Goal: Task Accomplishment & Management: Use online tool/utility

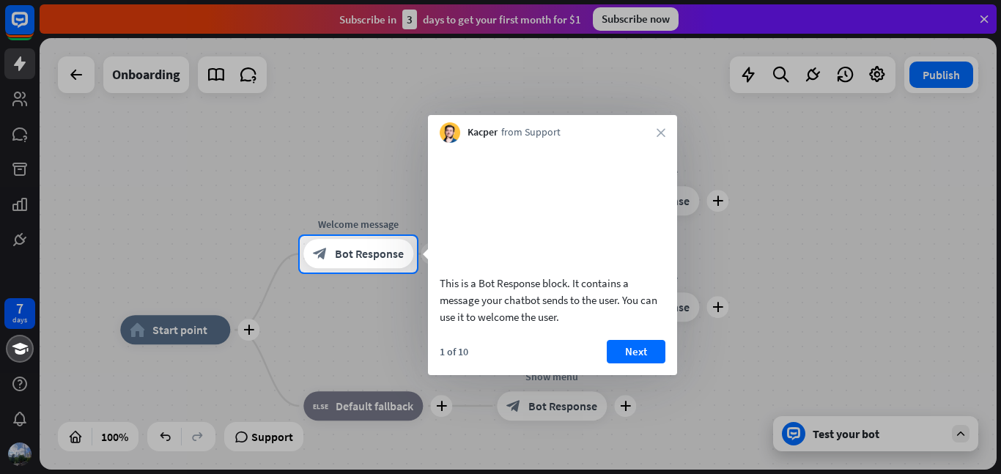
click at [629, 375] on div "1 of 10 Next" at bounding box center [552, 357] width 249 height 35
click at [628, 364] on button "Next" at bounding box center [636, 351] width 59 height 23
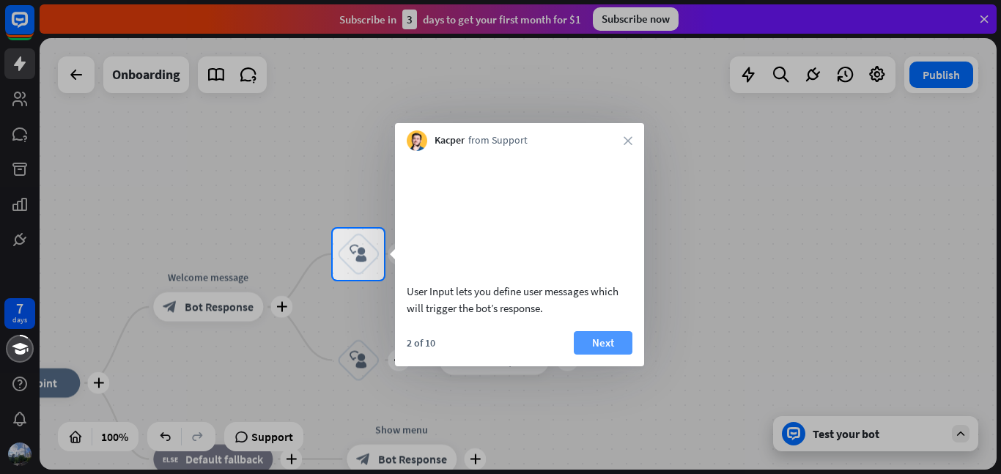
click at [621, 355] on button "Next" at bounding box center [603, 342] width 59 height 23
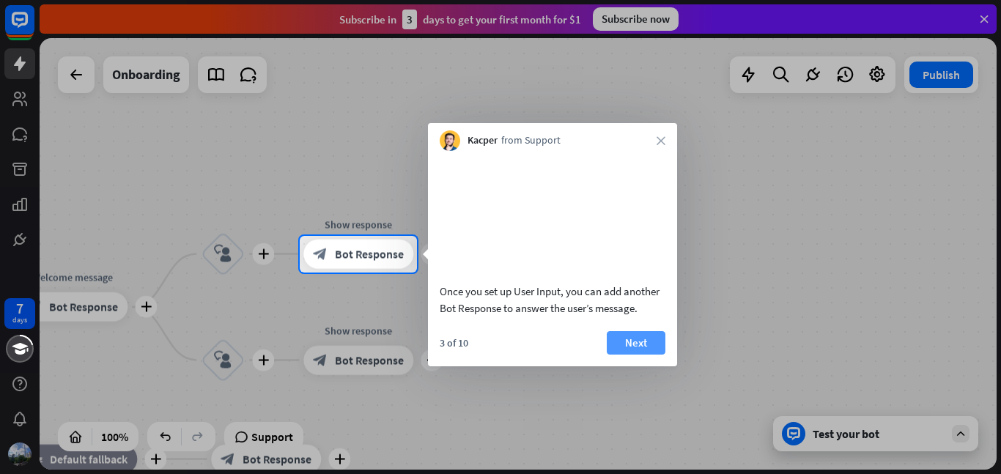
click at [628, 355] on button "Next" at bounding box center [636, 342] width 59 height 23
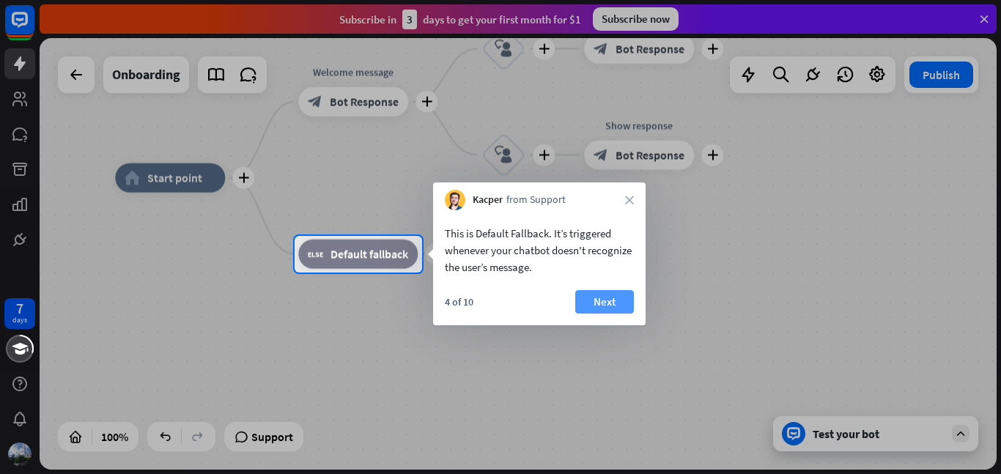
click at [592, 311] on button "Next" at bounding box center [604, 301] width 59 height 23
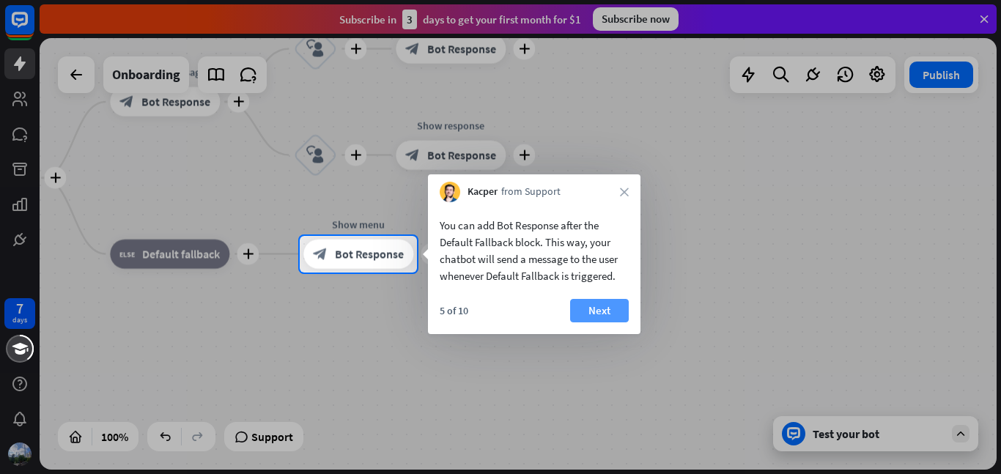
click at [599, 309] on button "Next" at bounding box center [599, 310] width 59 height 23
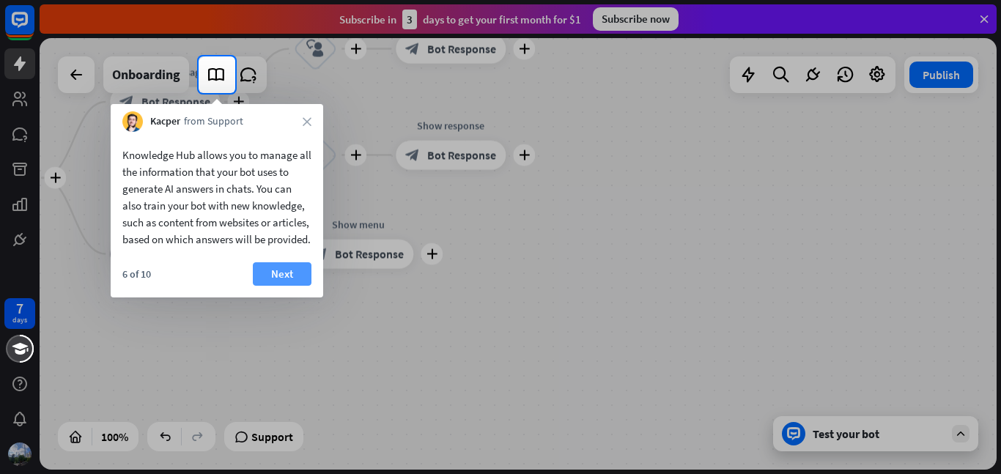
click at [309, 286] on button "Next" at bounding box center [282, 273] width 59 height 23
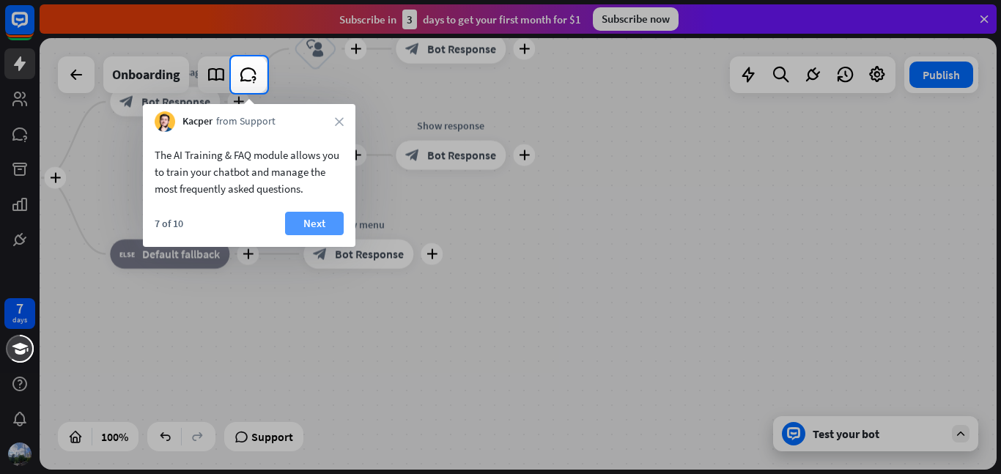
click at [309, 224] on button "Next" at bounding box center [314, 223] width 59 height 23
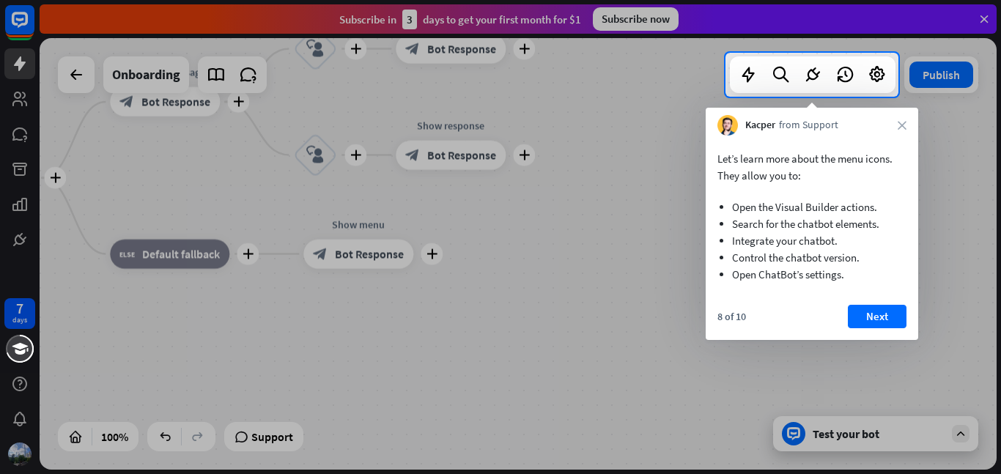
click at [874, 337] on div "8 of 10 Next" at bounding box center [812, 322] width 213 height 35
click at [869, 327] on button "Next" at bounding box center [877, 316] width 59 height 23
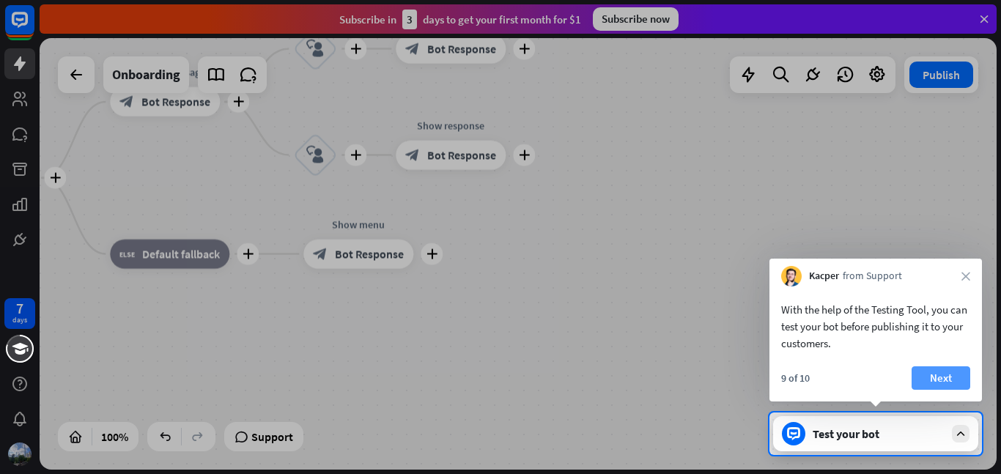
click at [912, 383] on button "Next" at bounding box center [941, 378] width 59 height 23
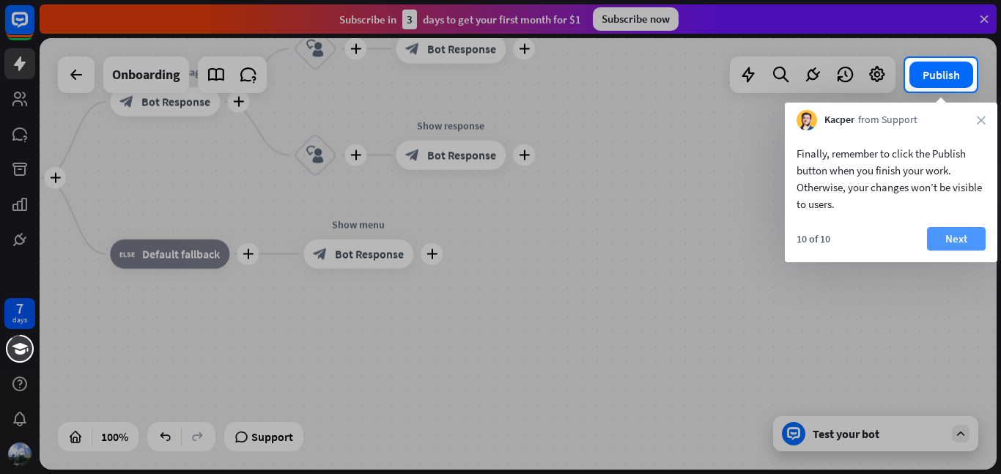
click at [938, 244] on button "Next" at bounding box center [956, 238] width 59 height 23
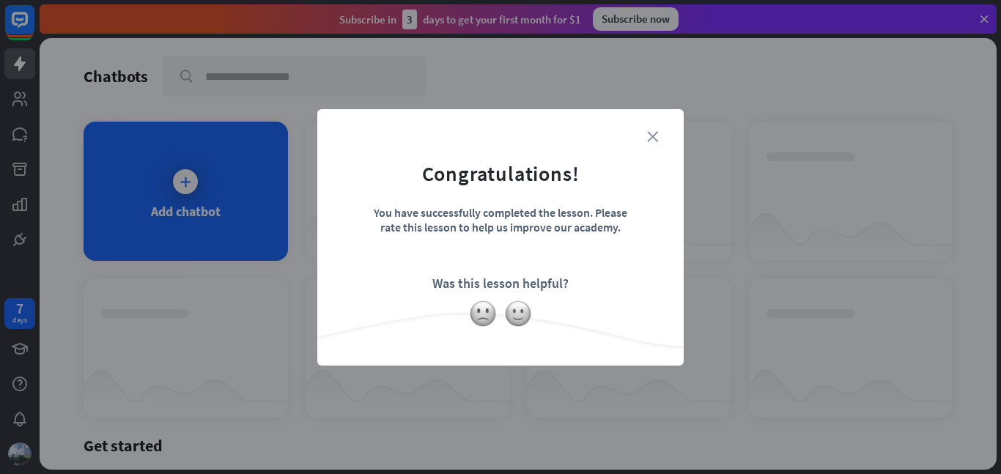
click at [647, 134] on icon "close" at bounding box center [652, 136] width 11 height 11
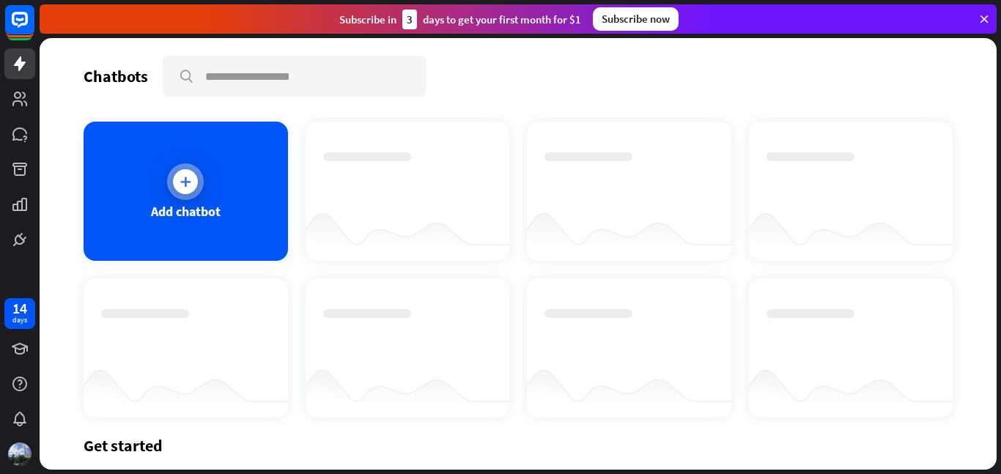
click at [157, 195] on div "Add chatbot" at bounding box center [186, 191] width 205 height 139
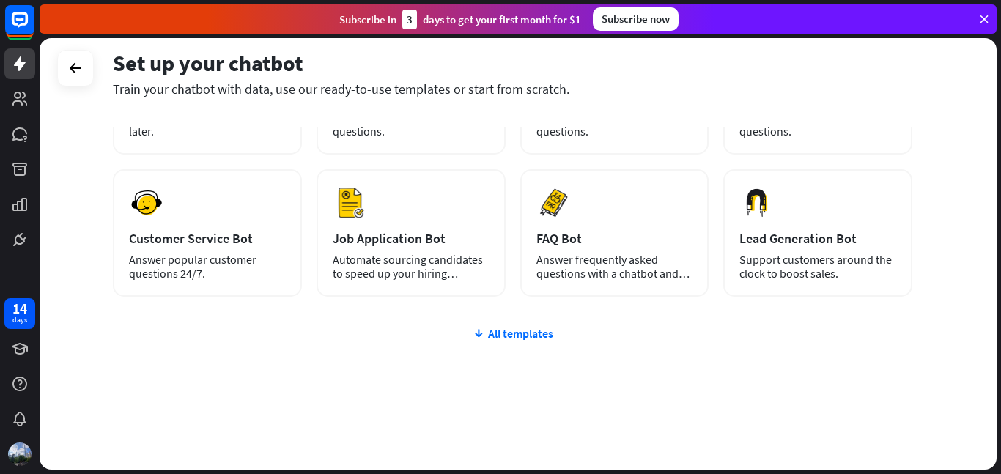
scroll to position [174, 0]
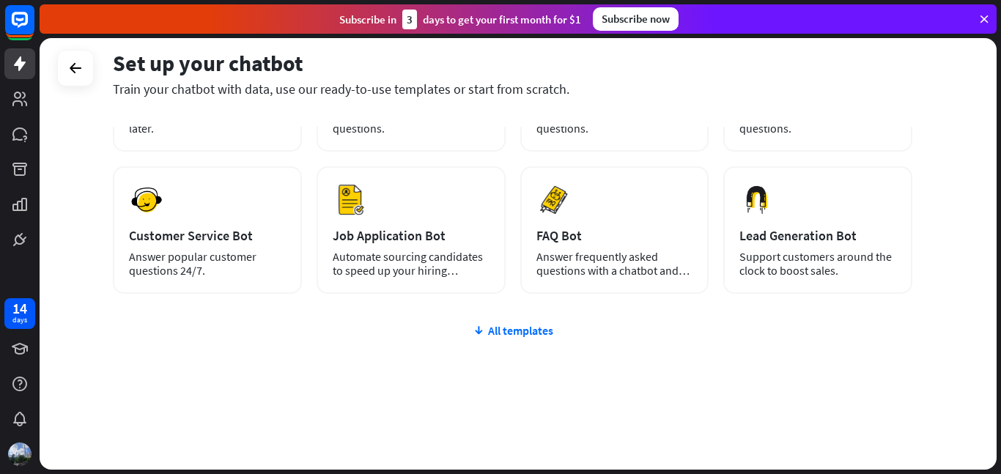
click at [516, 317] on div "plus Blank Bot Create a blank chatbot, which you can train and customize later.…" at bounding box center [513, 244] width 800 height 452
click at [529, 350] on div "plus Blank Bot Create a blank chatbot, which you can train and customize later.…" at bounding box center [513, 244] width 800 height 452
click at [530, 339] on div "plus Blank Bot Create a blank chatbot, which you can train and customize later.…" at bounding box center [513, 244] width 800 height 452
click at [518, 331] on div "All templates" at bounding box center [513, 330] width 800 height 15
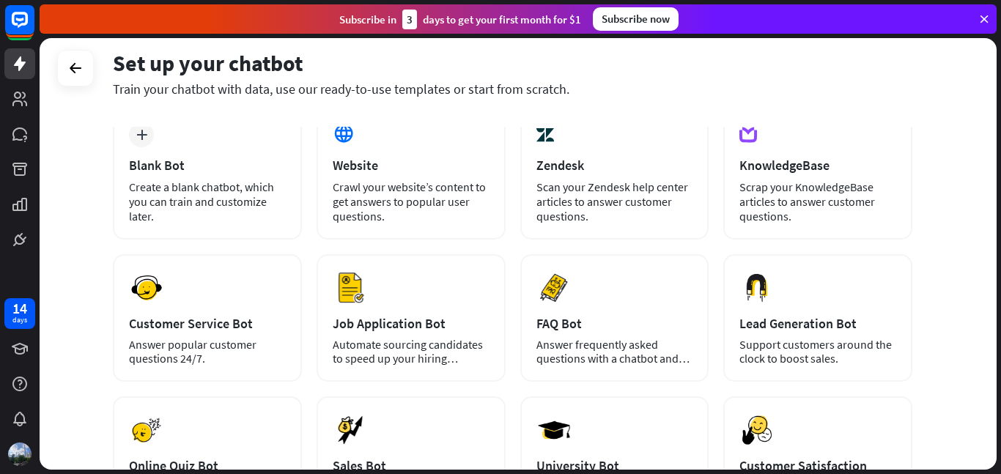
scroll to position [0, 0]
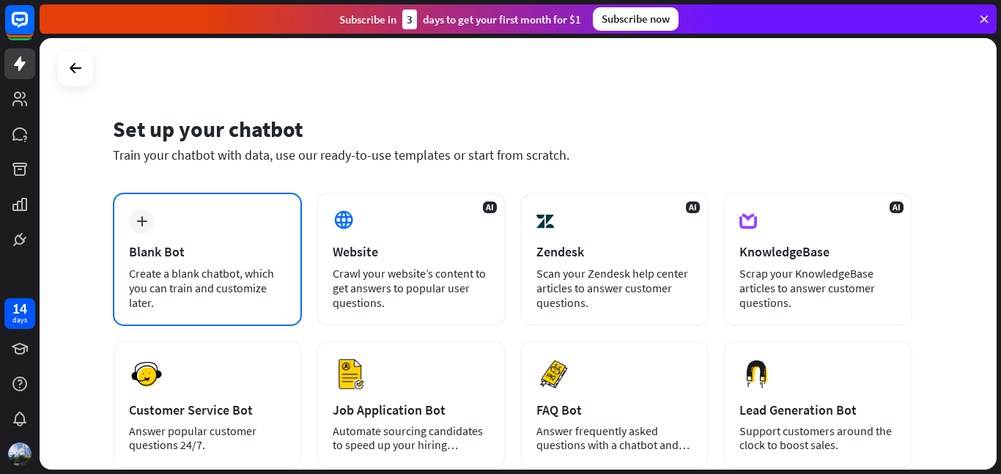
click at [196, 254] on div "Blank Bot" at bounding box center [207, 251] width 157 height 17
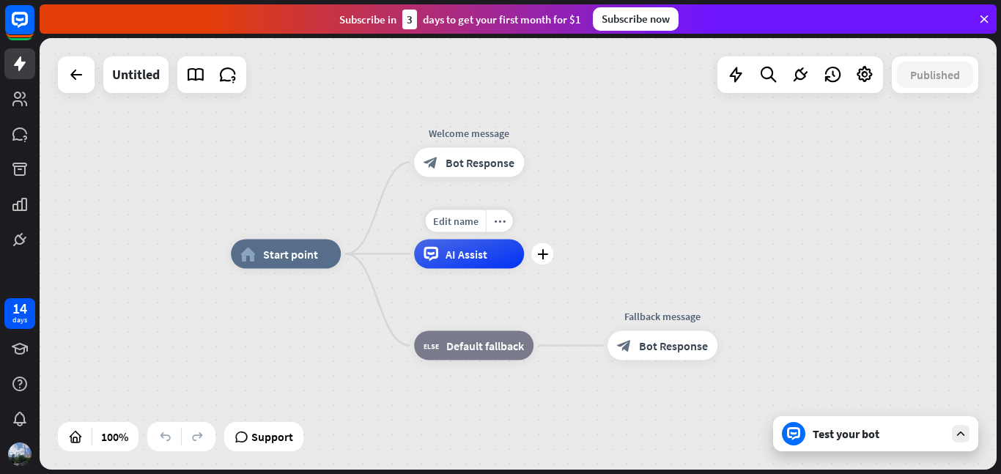
click at [453, 255] on span "AI Assist" at bounding box center [467, 254] width 42 height 15
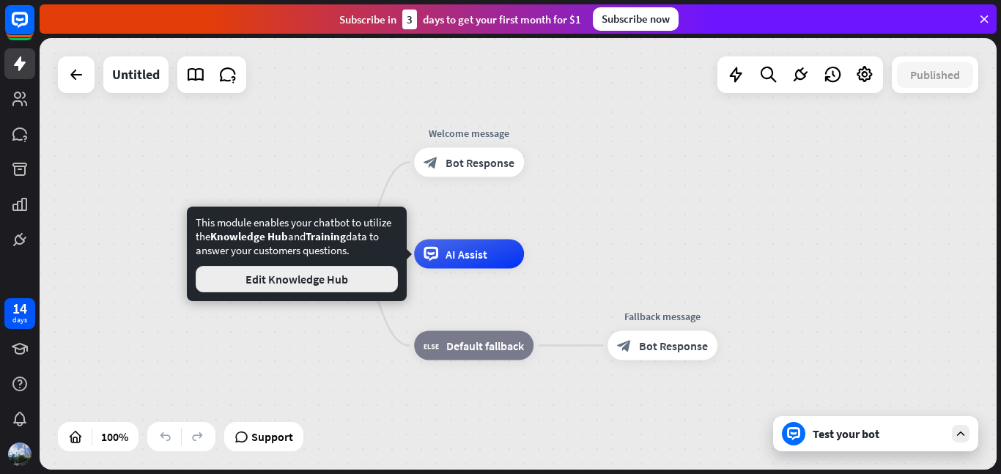
click at [299, 279] on button "Edit Knowledge Hub" at bounding box center [297, 279] width 202 height 26
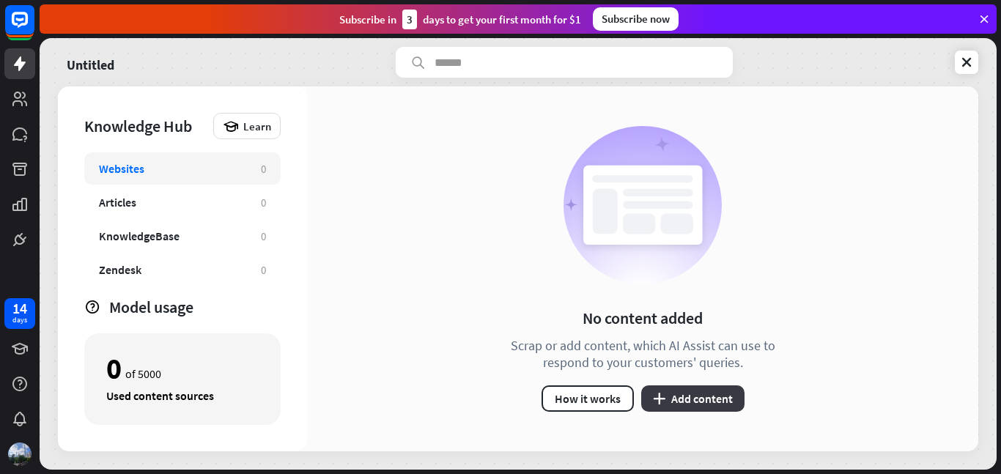
click at [675, 406] on button "plus Add content" at bounding box center [692, 399] width 103 height 26
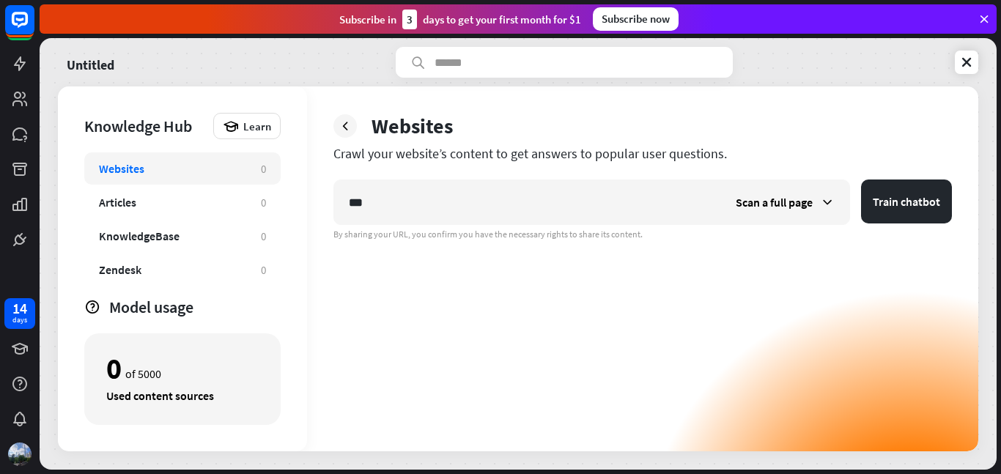
type input "**"
